Goal: Transaction & Acquisition: Purchase product/service

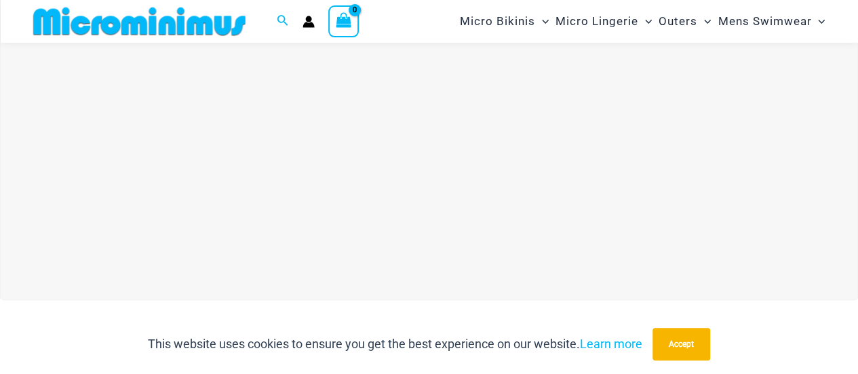
scroll to position [109, 0]
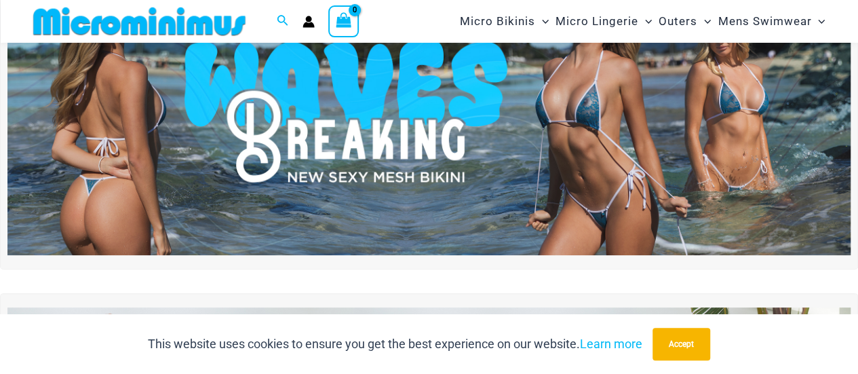
drag, startPoint x: 0, startPoint y: 0, endPoint x: 440, endPoint y: 143, distance: 462.4
click at [440, 143] on img at bounding box center [428, 112] width 843 height 286
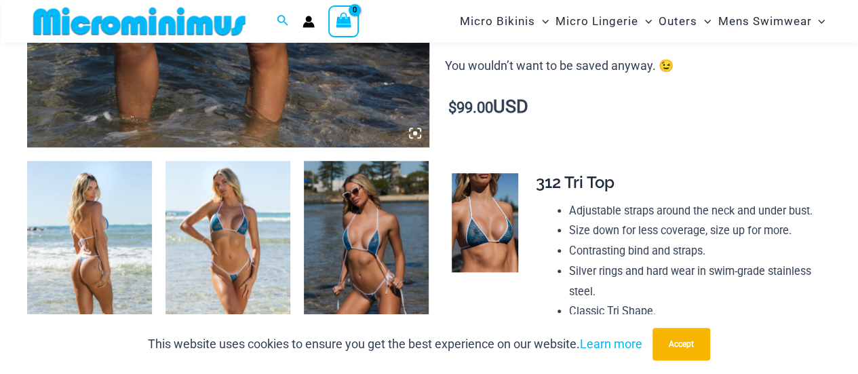
scroll to position [651, 0]
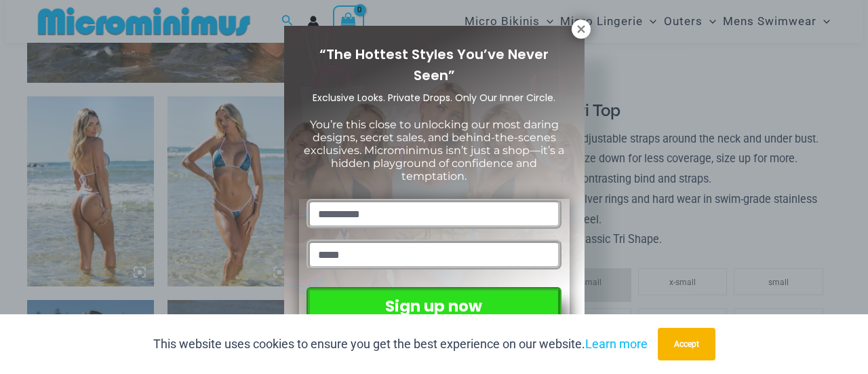
click at [562, 22] on div "“The Hottest Styles You’ve Never Seen” Exclusive Looks. Private Drops. Only Our…" at bounding box center [434, 187] width 868 height 374
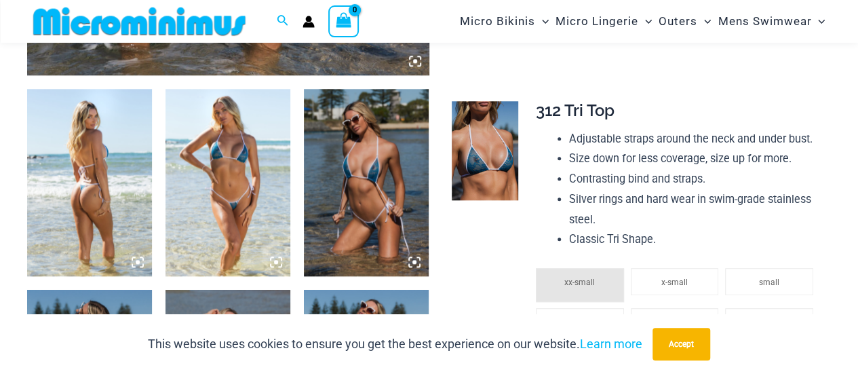
click at [137, 265] on icon at bounding box center [138, 262] width 12 height 12
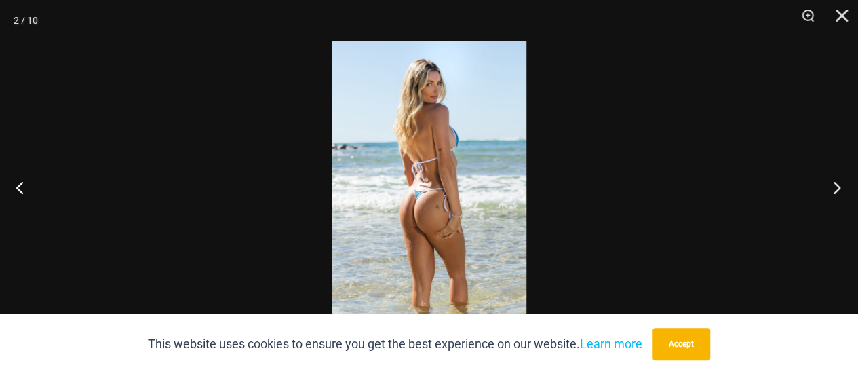
click at [838, 187] on button "Next" at bounding box center [832, 187] width 51 height 68
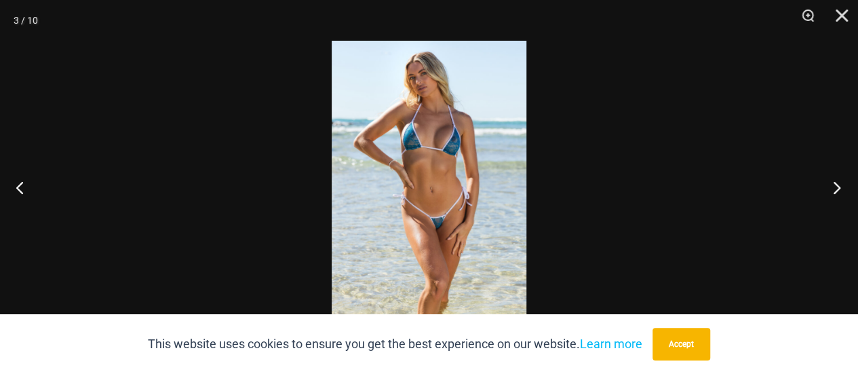
click at [838, 187] on button "Next" at bounding box center [832, 187] width 51 height 68
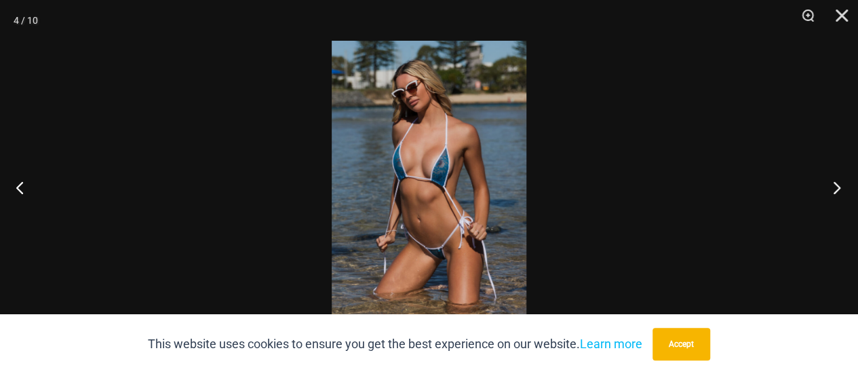
click at [838, 187] on button "Next" at bounding box center [832, 187] width 51 height 68
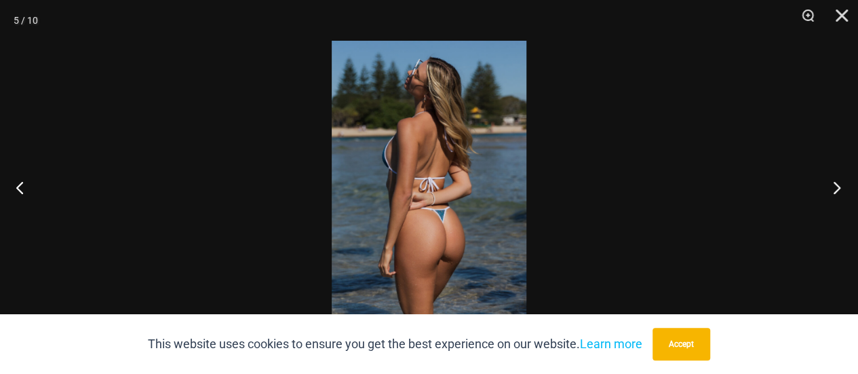
click at [838, 187] on button "Next" at bounding box center [832, 187] width 51 height 68
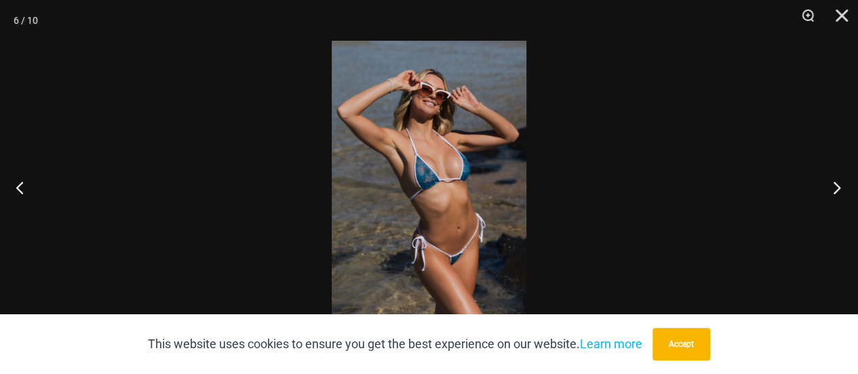
click at [838, 187] on button "Next" at bounding box center [832, 187] width 51 height 68
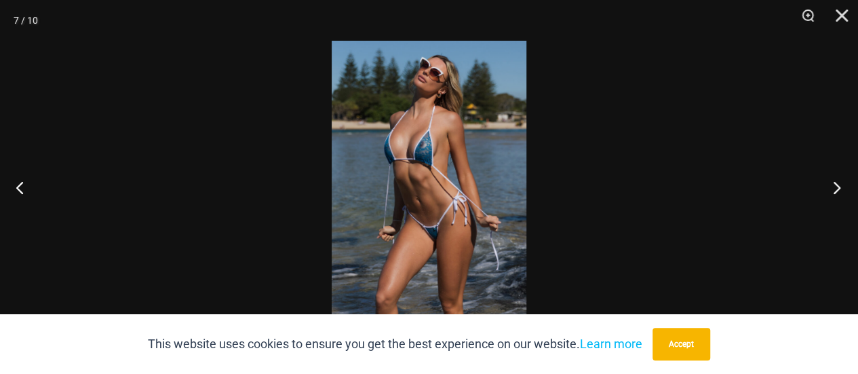
click at [838, 187] on button "Next" at bounding box center [832, 187] width 51 height 68
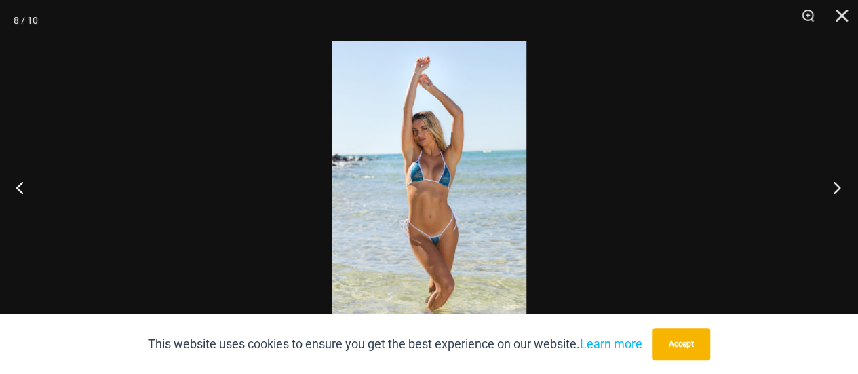
click at [838, 187] on button "Next" at bounding box center [832, 187] width 51 height 68
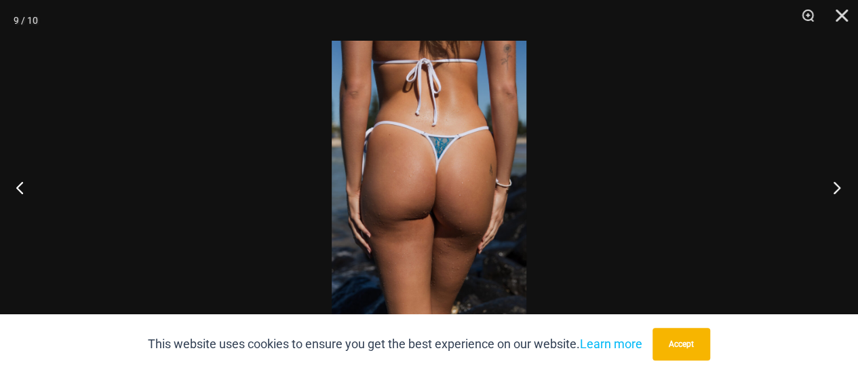
click at [838, 187] on button "Next" at bounding box center [832, 187] width 51 height 68
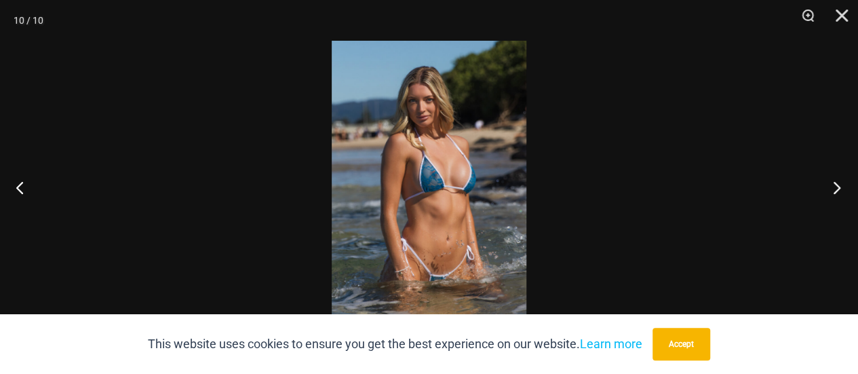
click at [838, 187] on button "Next" at bounding box center [832, 187] width 51 height 68
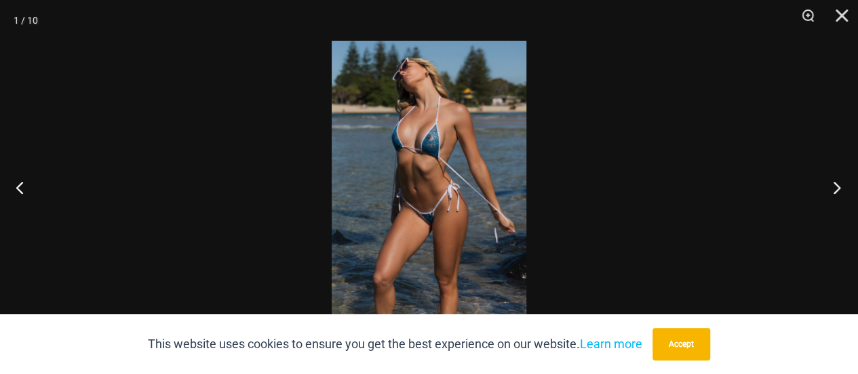
click at [838, 187] on button "Next" at bounding box center [832, 187] width 51 height 68
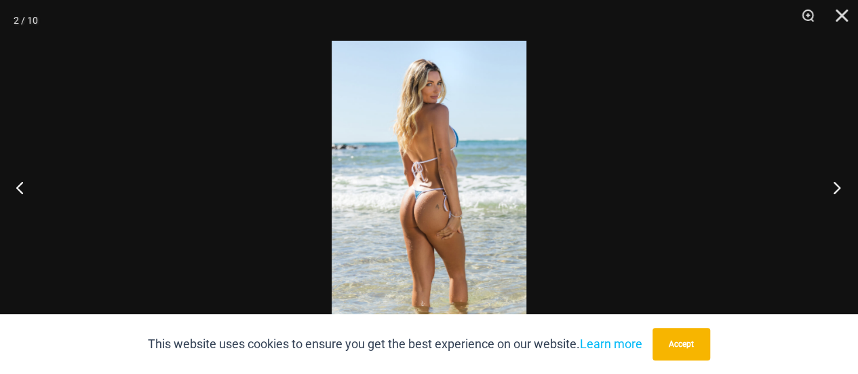
click at [838, 187] on button "Next" at bounding box center [832, 187] width 51 height 68
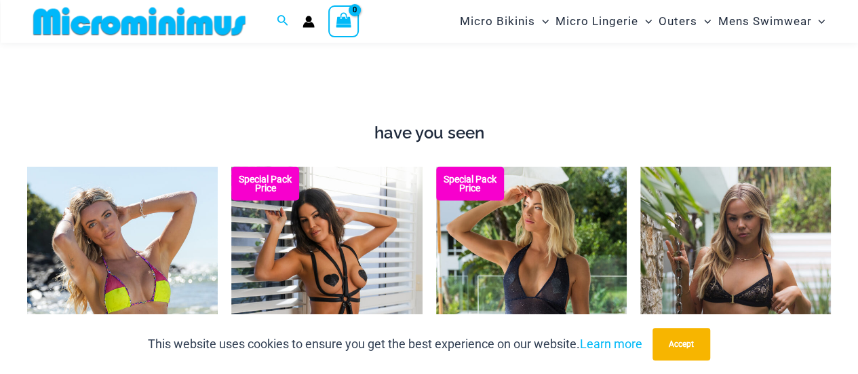
scroll to position [1383, 0]
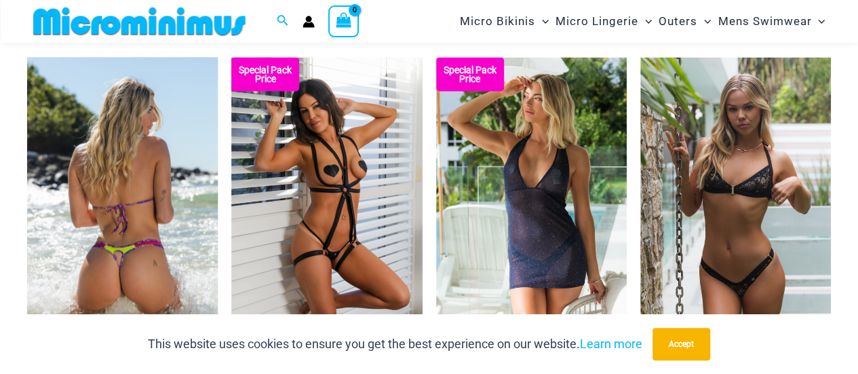
click at [100, 147] on img at bounding box center [122, 202] width 191 height 288
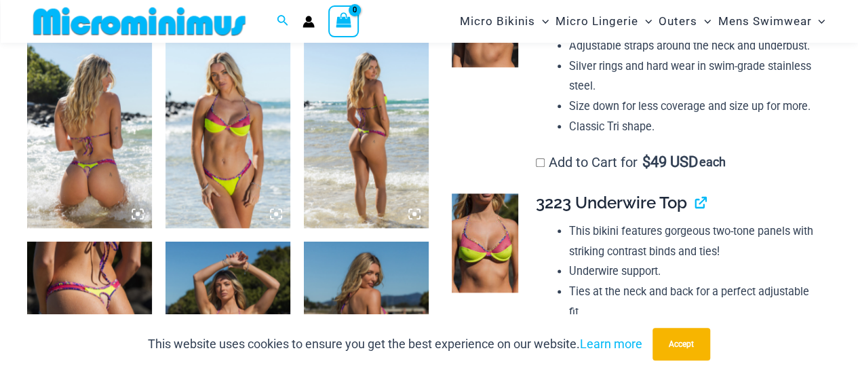
scroll to position [706, 0]
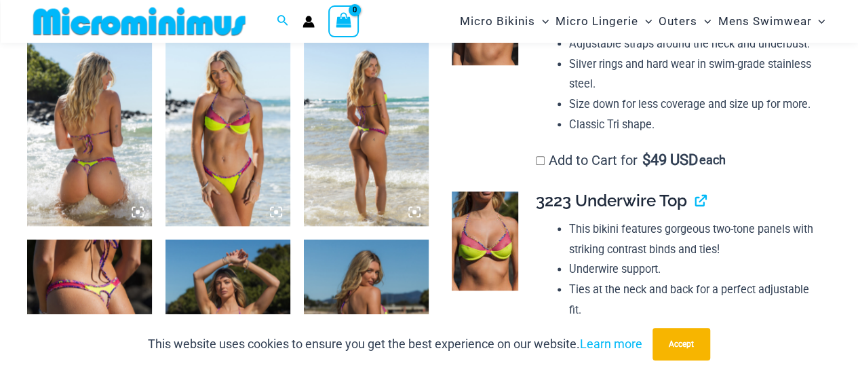
click at [136, 206] on icon at bounding box center [138, 212] width 12 height 12
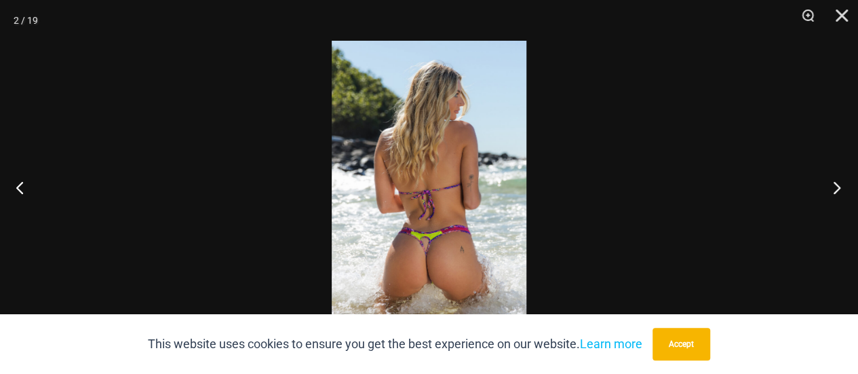
click at [836, 187] on button "Next" at bounding box center [832, 187] width 51 height 68
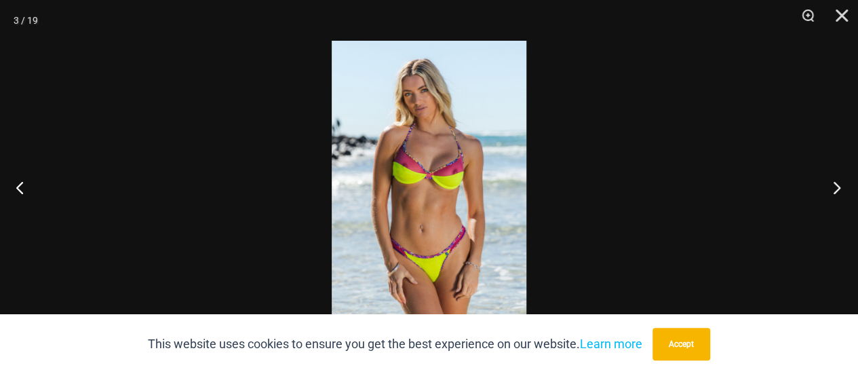
click at [836, 187] on button "Next" at bounding box center [832, 187] width 51 height 68
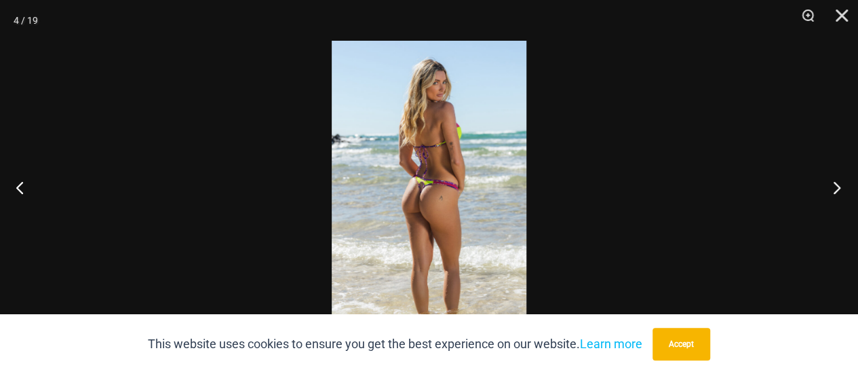
click at [836, 187] on button "Next" at bounding box center [832, 187] width 51 height 68
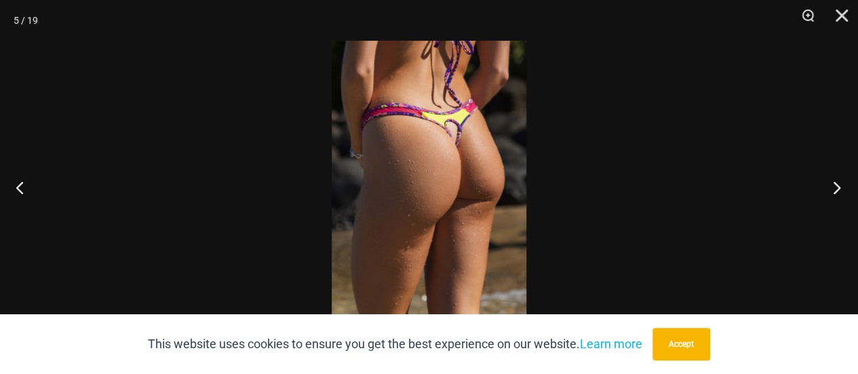
click at [836, 187] on button "Next" at bounding box center [832, 187] width 51 height 68
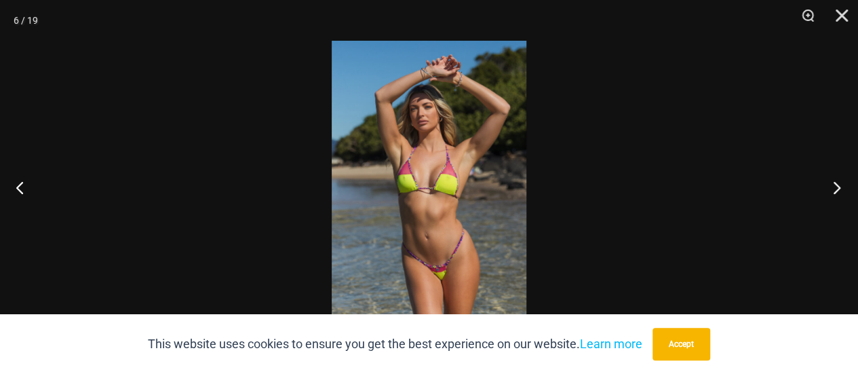
click at [836, 187] on button "Next" at bounding box center [832, 187] width 51 height 68
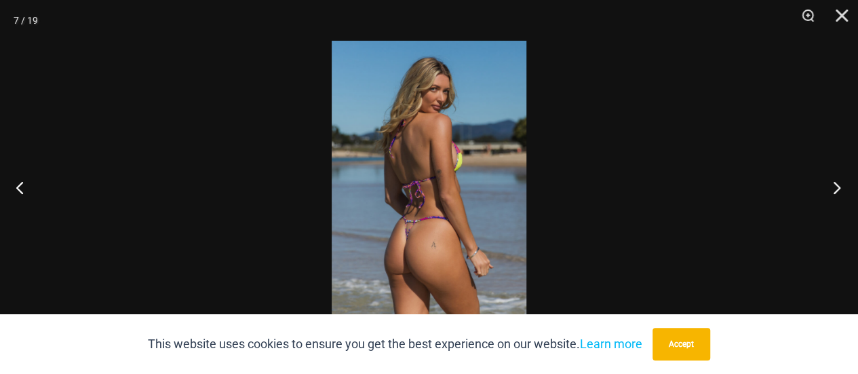
click at [836, 187] on button "Next" at bounding box center [832, 187] width 51 height 68
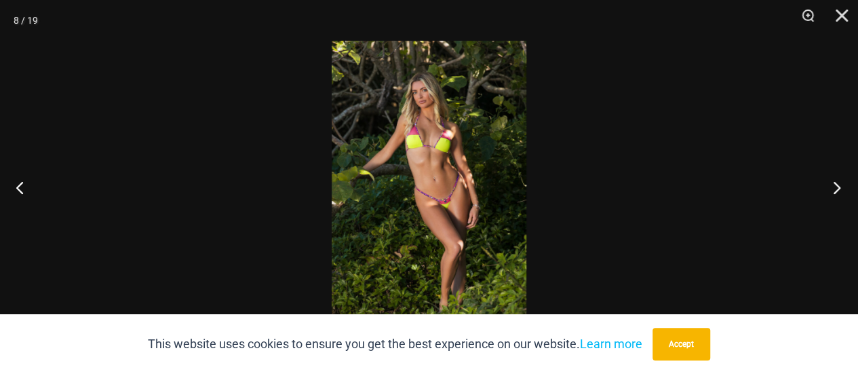
click at [836, 187] on button "Next" at bounding box center [832, 187] width 51 height 68
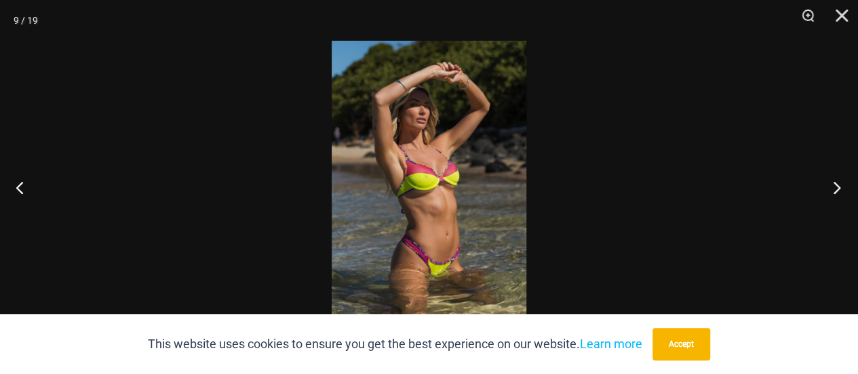
click at [836, 187] on button "Next" at bounding box center [832, 187] width 51 height 68
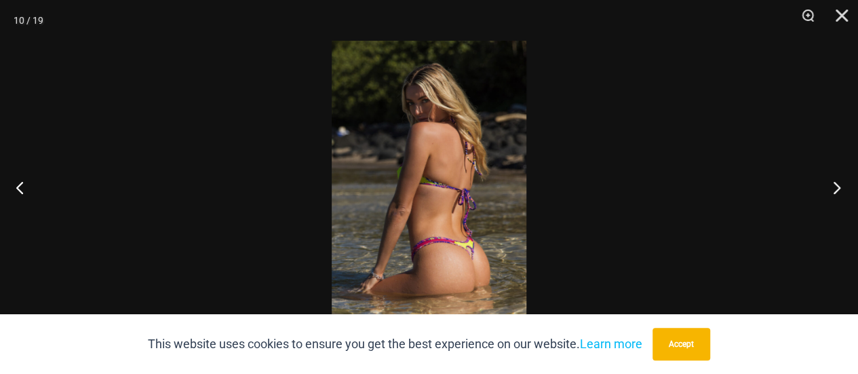
click at [836, 187] on button "Next" at bounding box center [832, 187] width 51 height 68
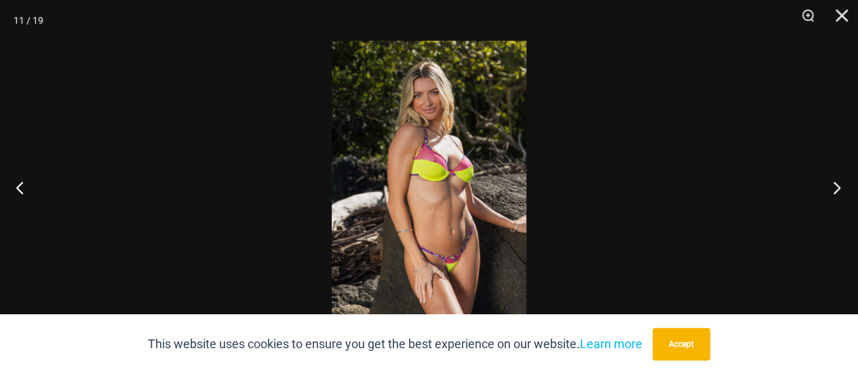
click at [836, 187] on button "Next" at bounding box center [832, 187] width 51 height 68
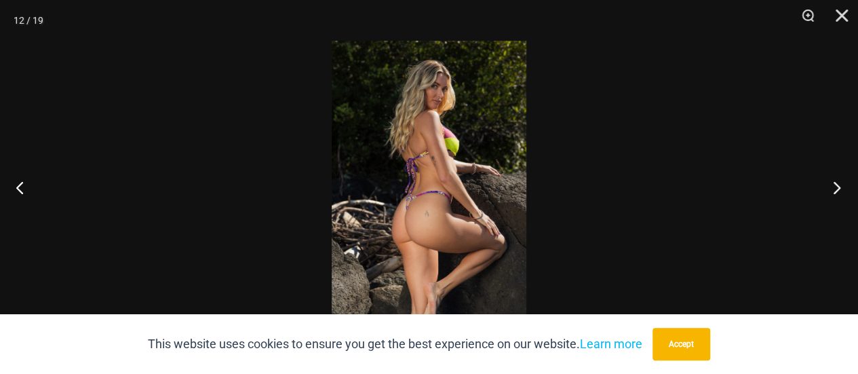
click at [836, 187] on button "Next" at bounding box center [832, 187] width 51 height 68
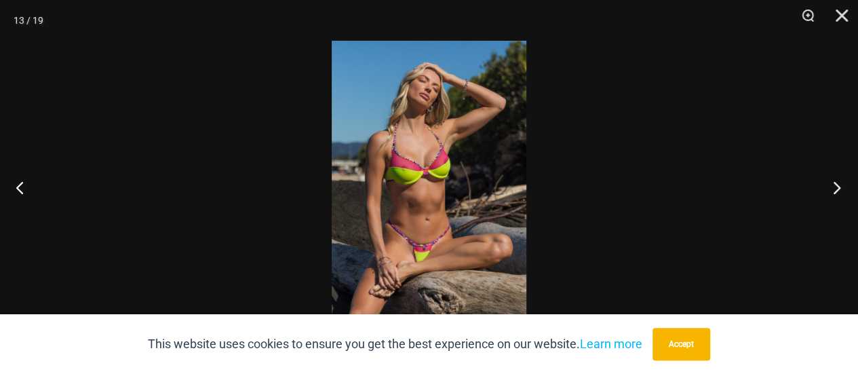
click at [836, 187] on button "Next" at bounding box center [832, 187] width 51 height 68
